Goal: Transaction & Acquisition: Purchase product/service

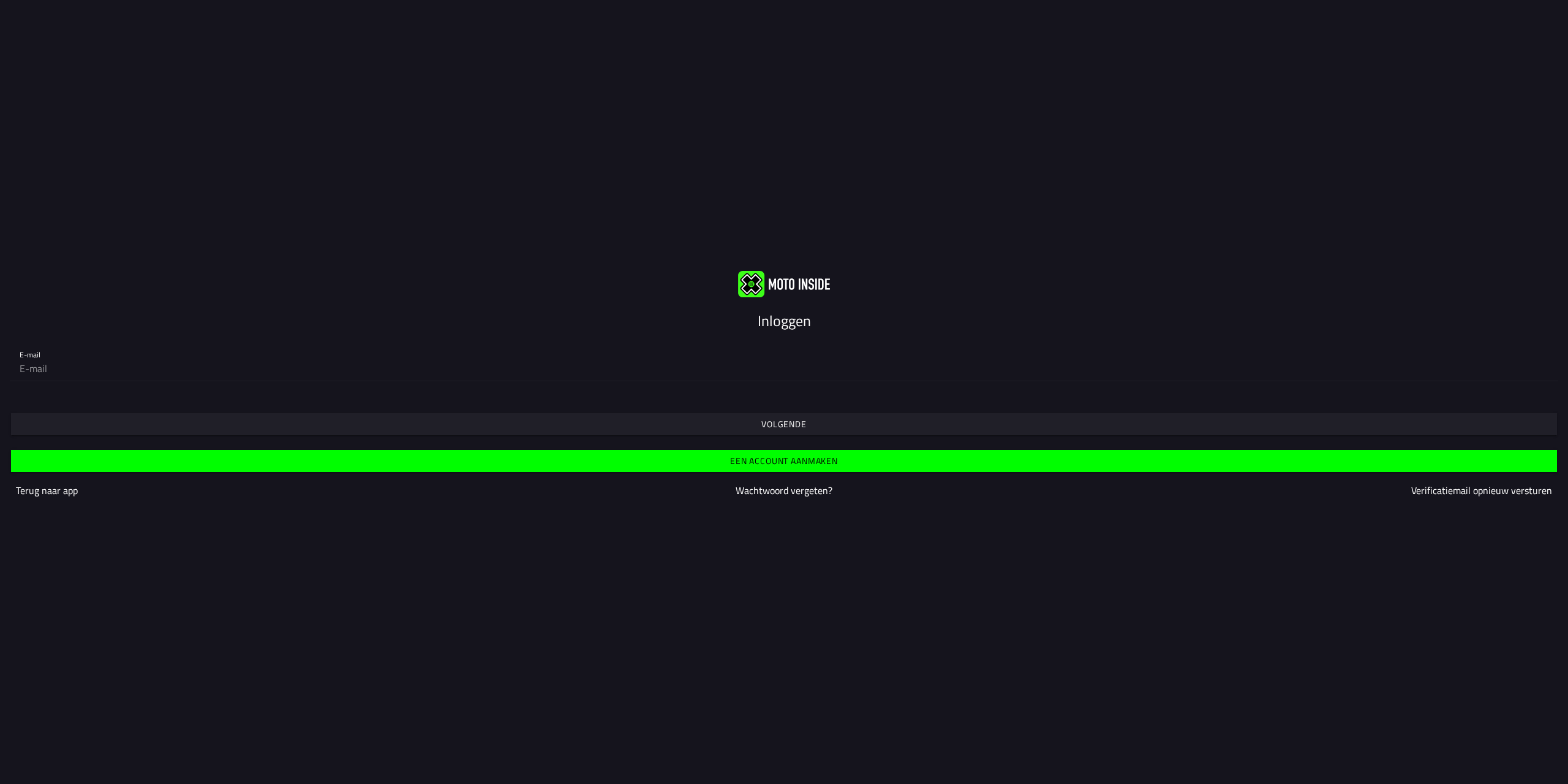
click at [633, 370] on input "email" at bounding box center [784, 368] width 1529 height 25
type input "[EMAIL_ADDRESS][DOMAIN_NAME]"
click at [733, 430] on span "Volgende" at bounding box center [784, 424] width 1527 height 22
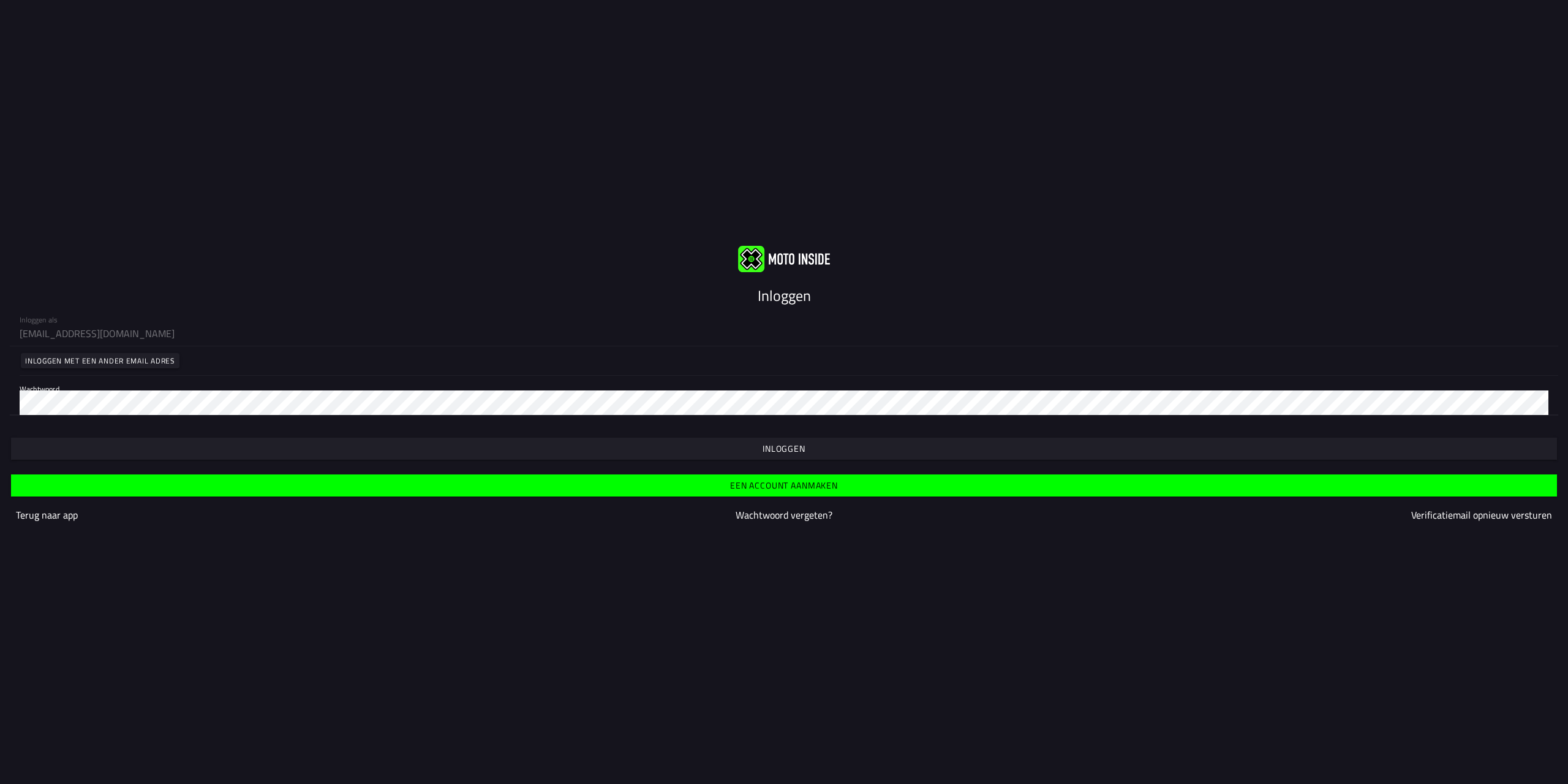
click at [726, 452] on span "button" at bounding box center [784, 449] width 1527 height 22
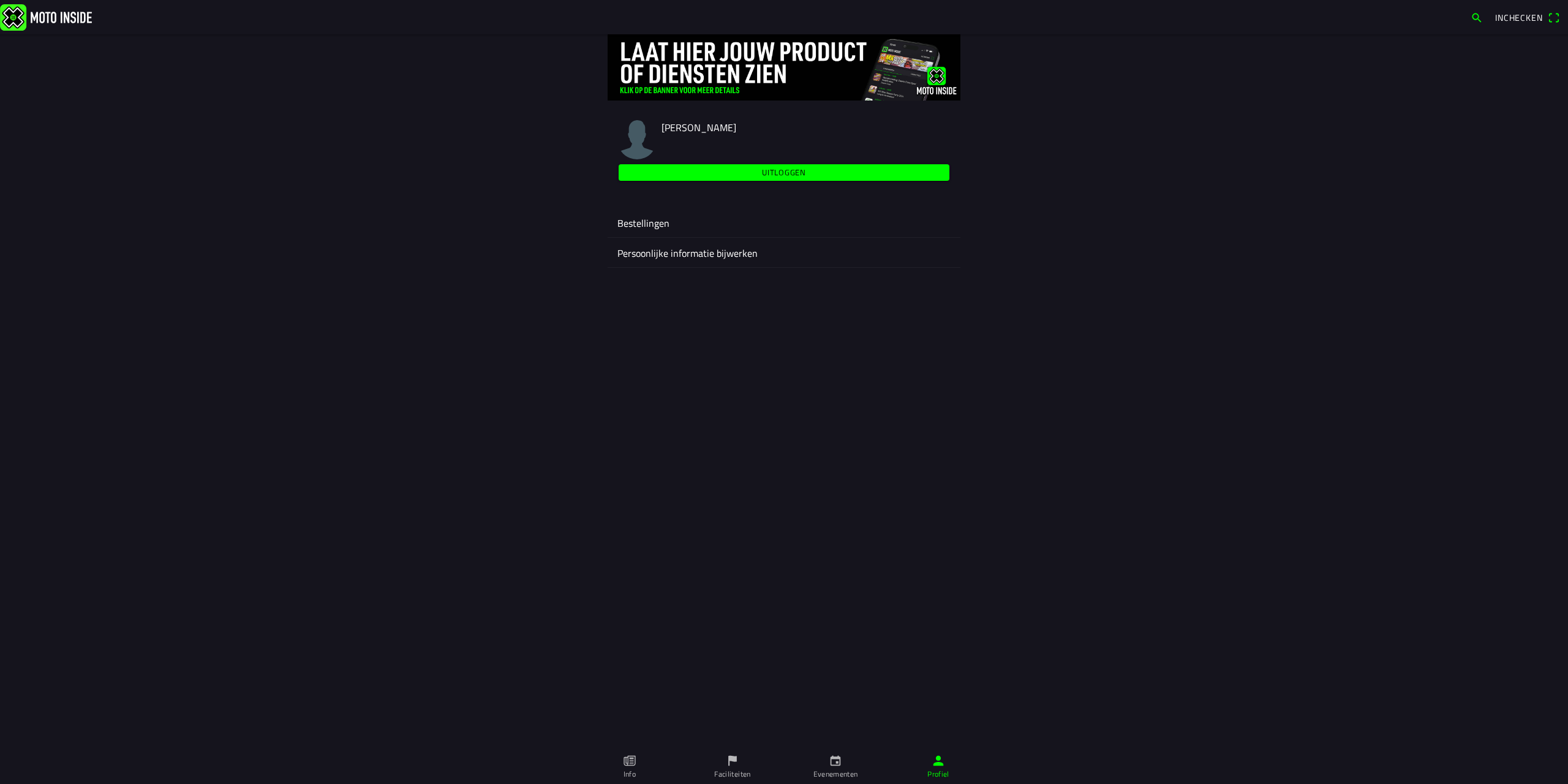
click at [846, 765] on link "Evenementen" at bounding box center [835, 767] width 103 height 34
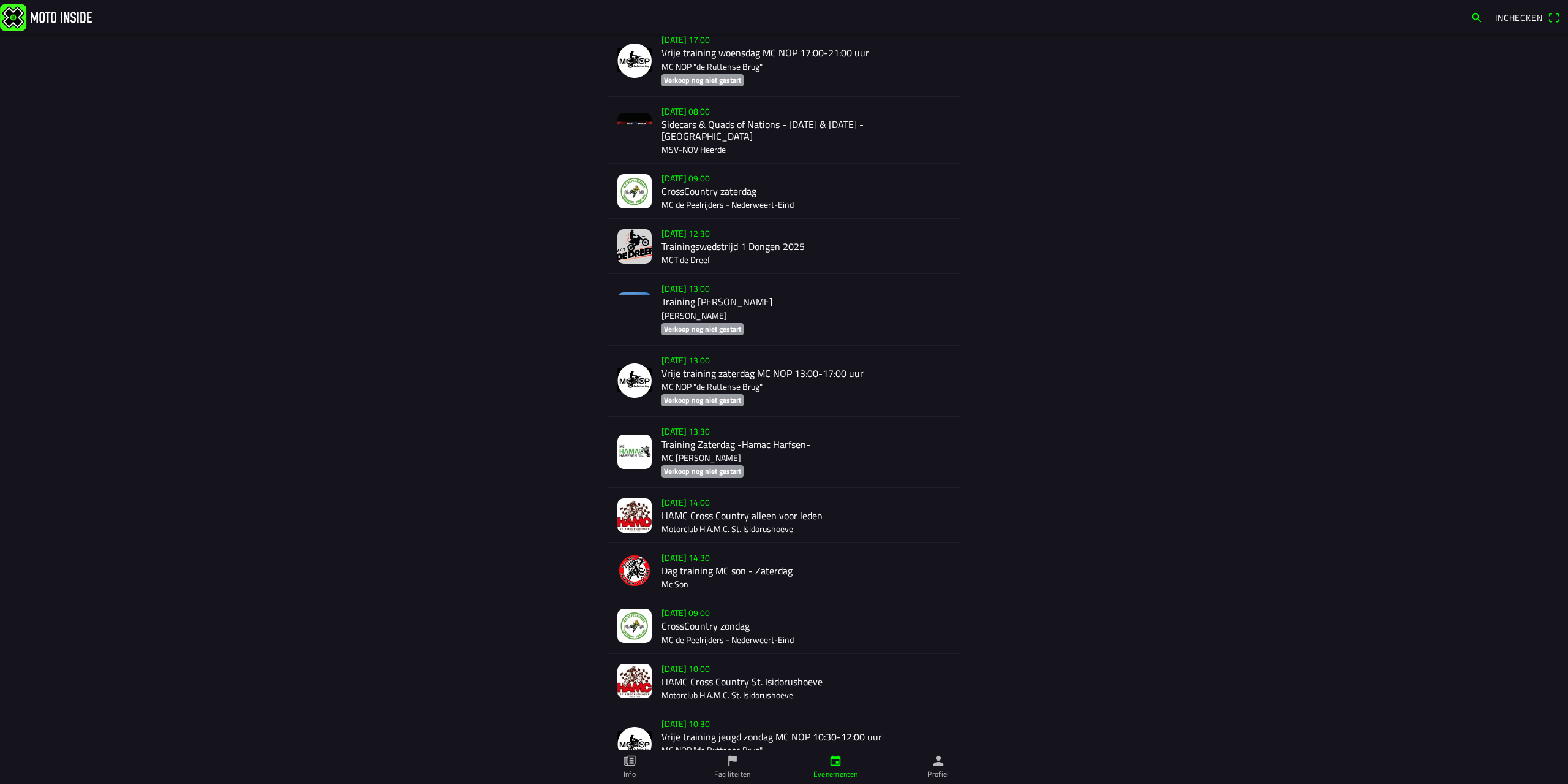
scroll to position [2594, 0]
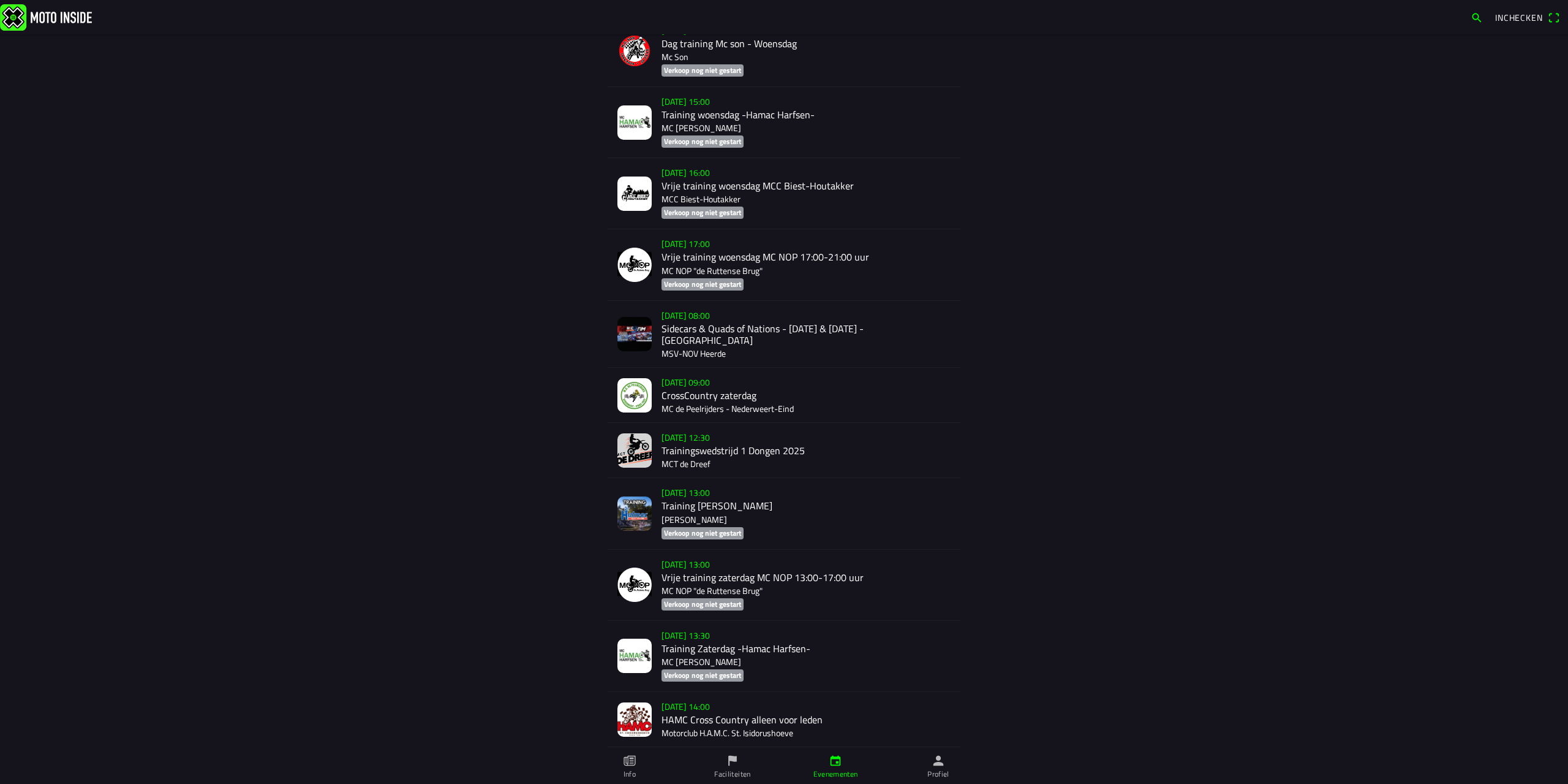
click at [716, 308] on div "[DATE] 08:00 Sidecars & Quads of Nations - [DATE] & [DATE] - Heerde MSV-NOV Hee…" at bounding box center [806, 334] width 289 height 66
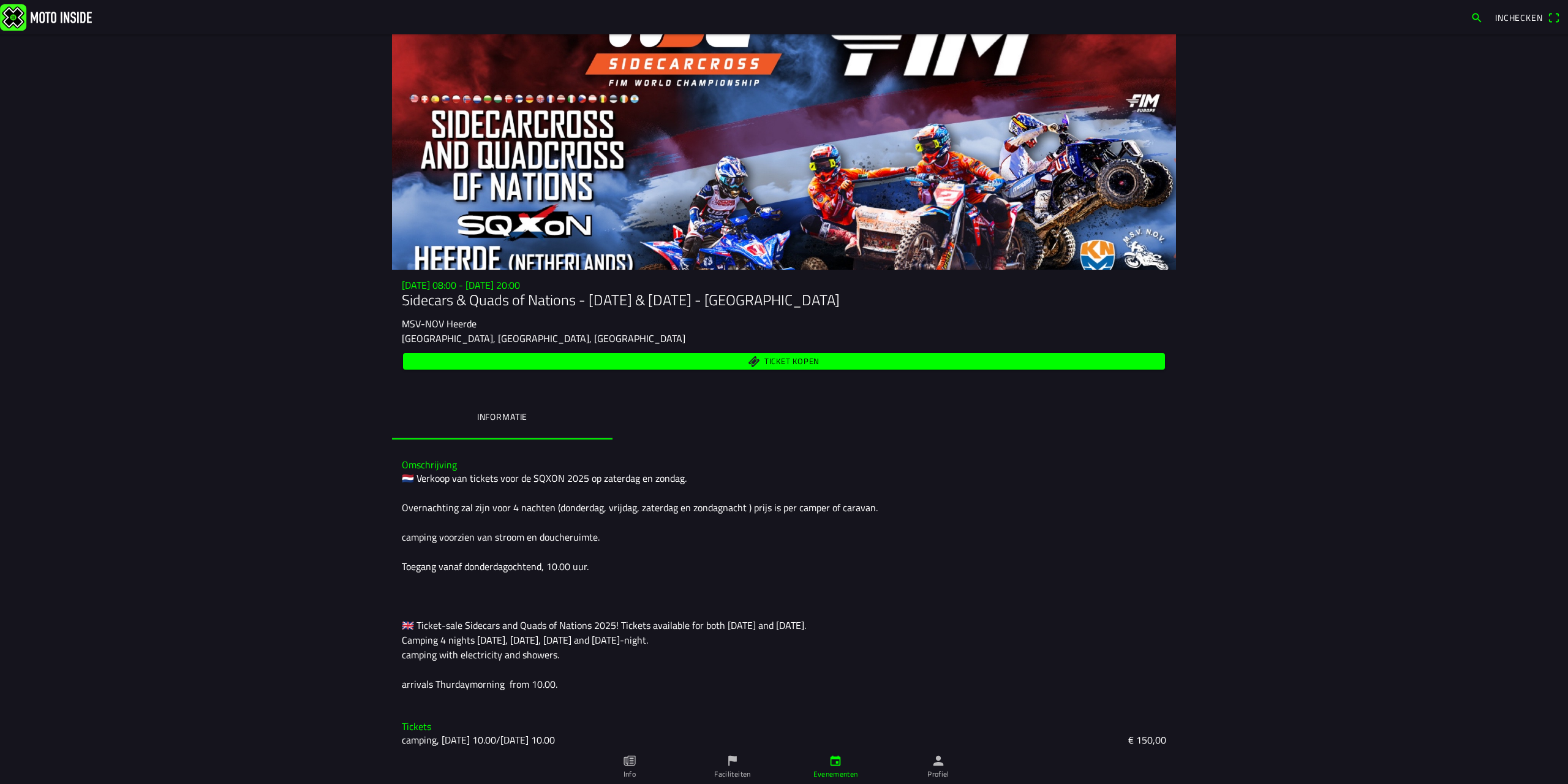
click at [726, 361] on span "Ticket kopen" at bounding box center [784, 361] width 748 height 17
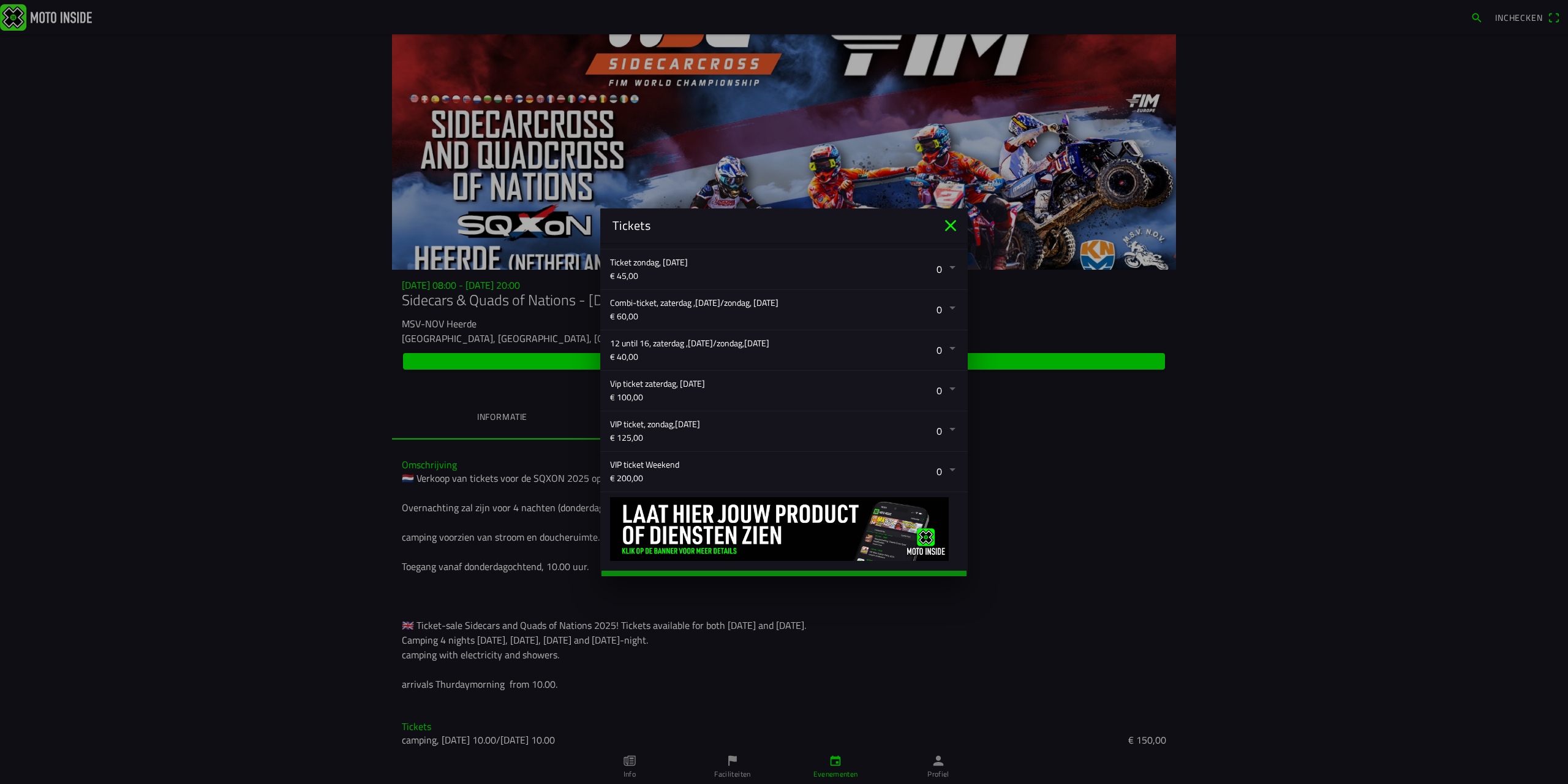
scroll to position [323, 0]
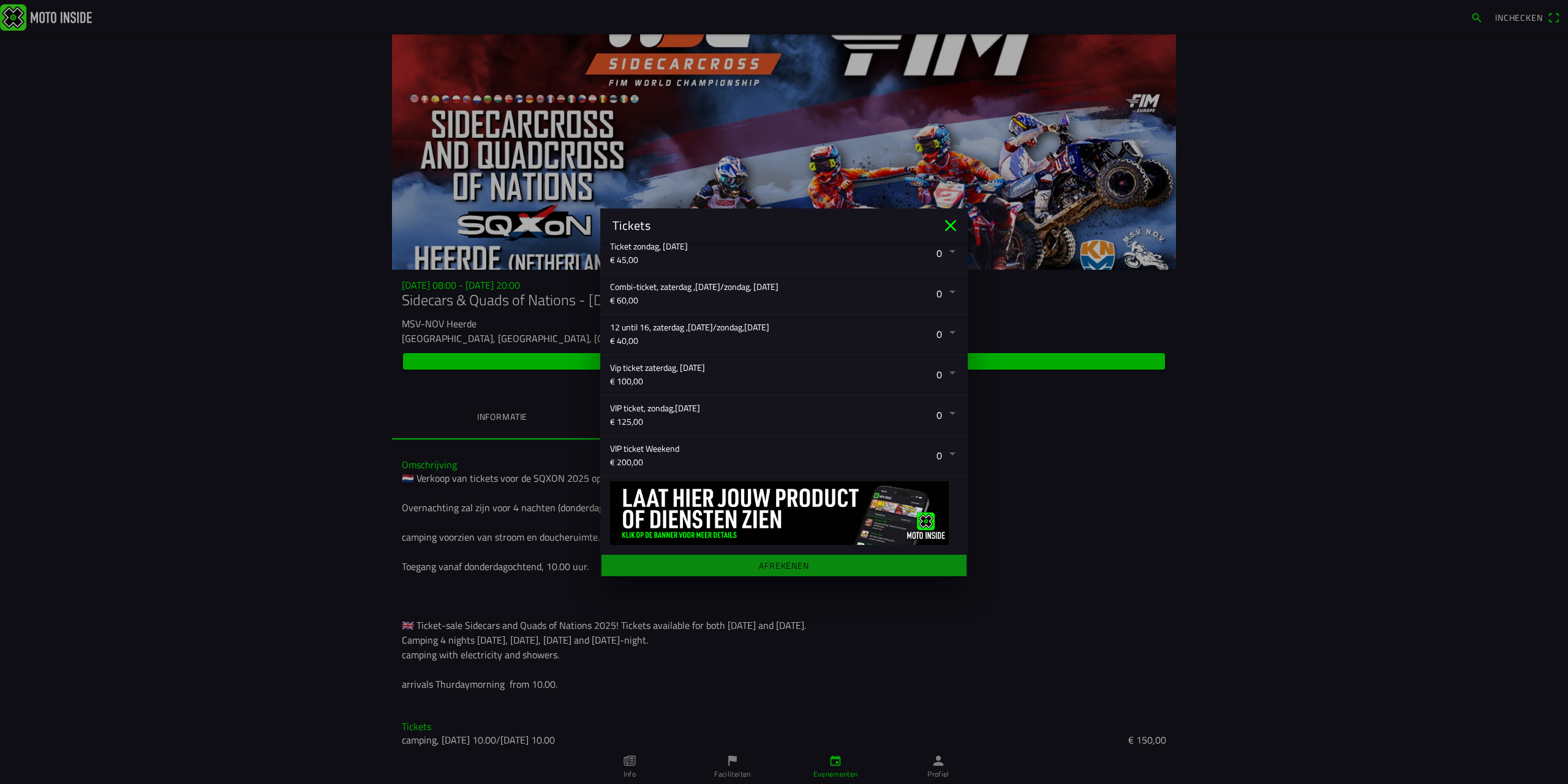
click at [640, 368] on button "button" at bounding box center [789, 375] width 358 height 40
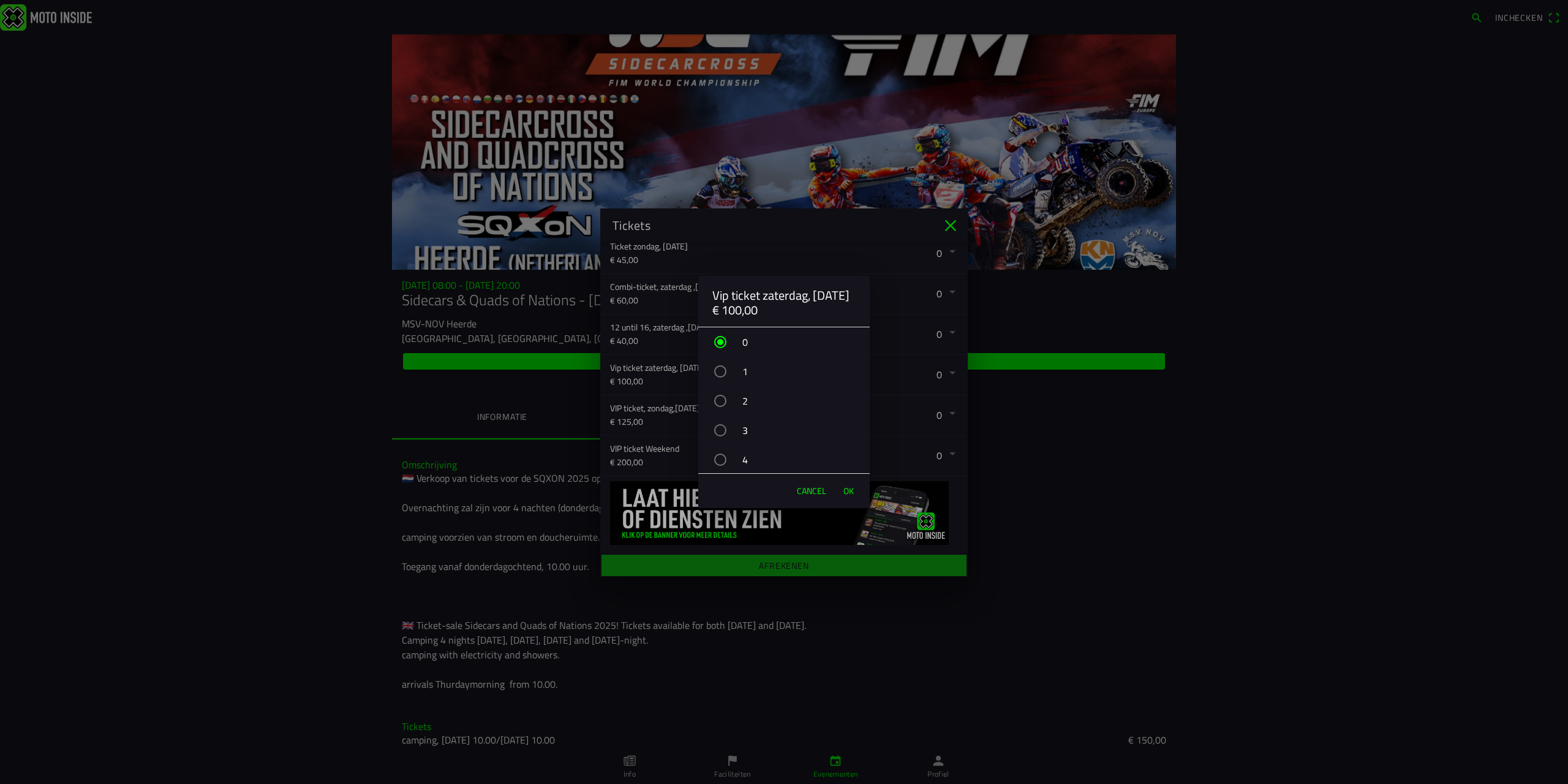
click at [816, 490] on span "Cancel" at bounding box center [812, 491] width 30 height 12
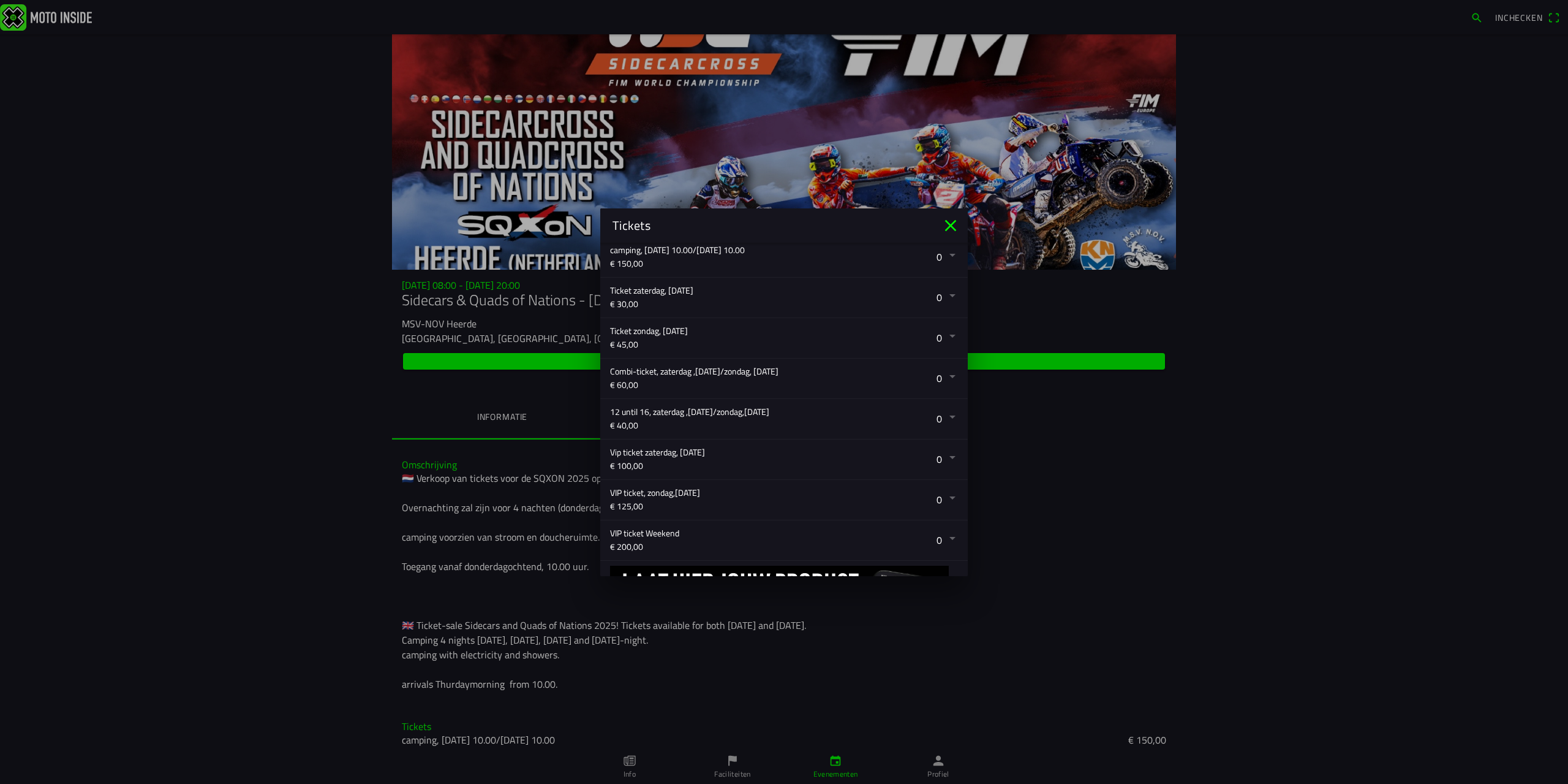
scroll to position [220, 0]
